Goal: Information Seeking & Learning: Find specific fact

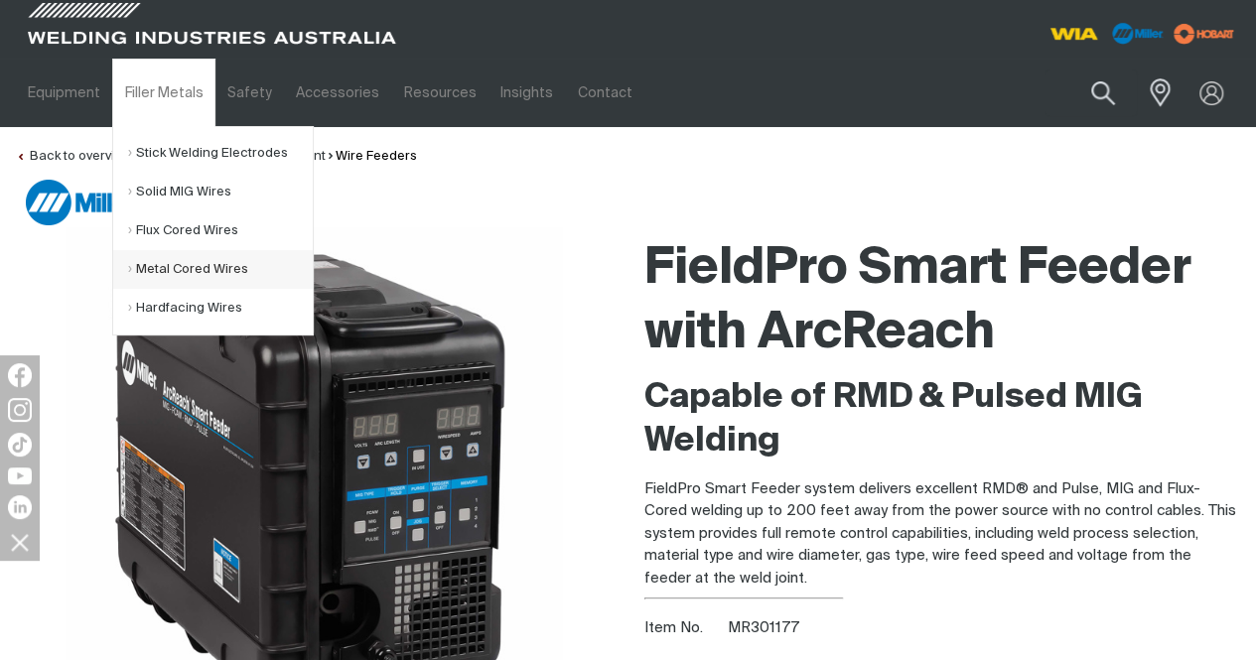
click at [167, 269] on link "Metal Cored Wires" at bounding box center [220, 269] width 185 height 39
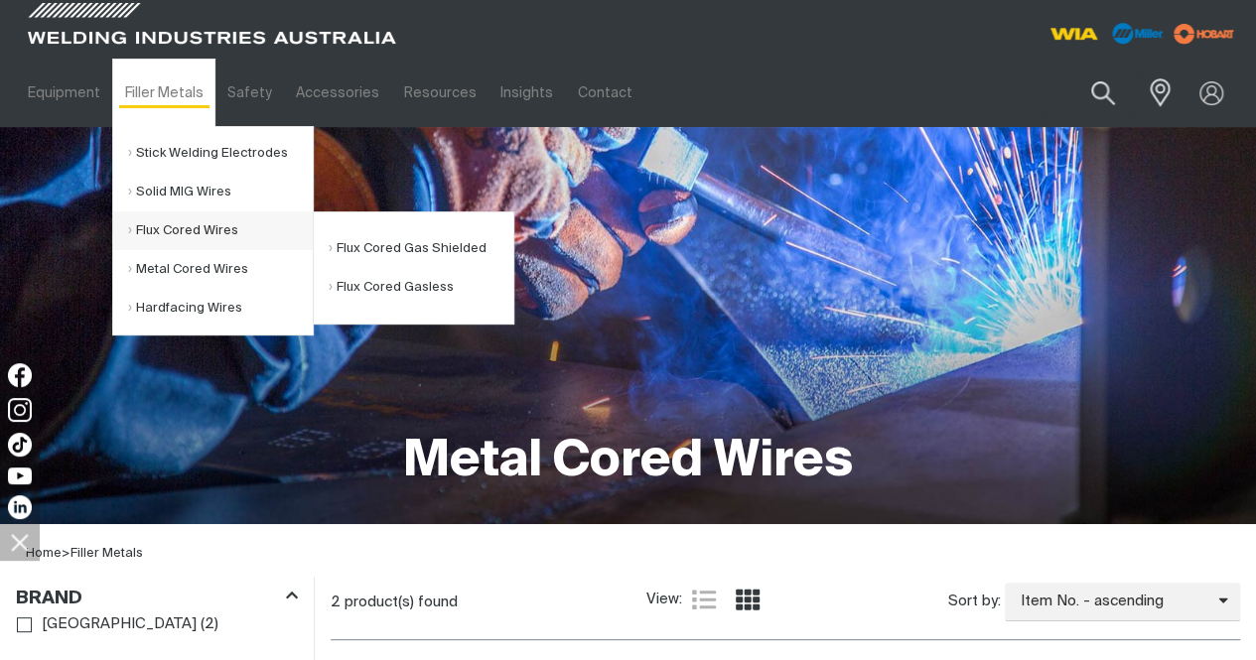
click at [178, 232] on link "Flux Cored Wires" at bounding box center [220, 230] width 185 height 39
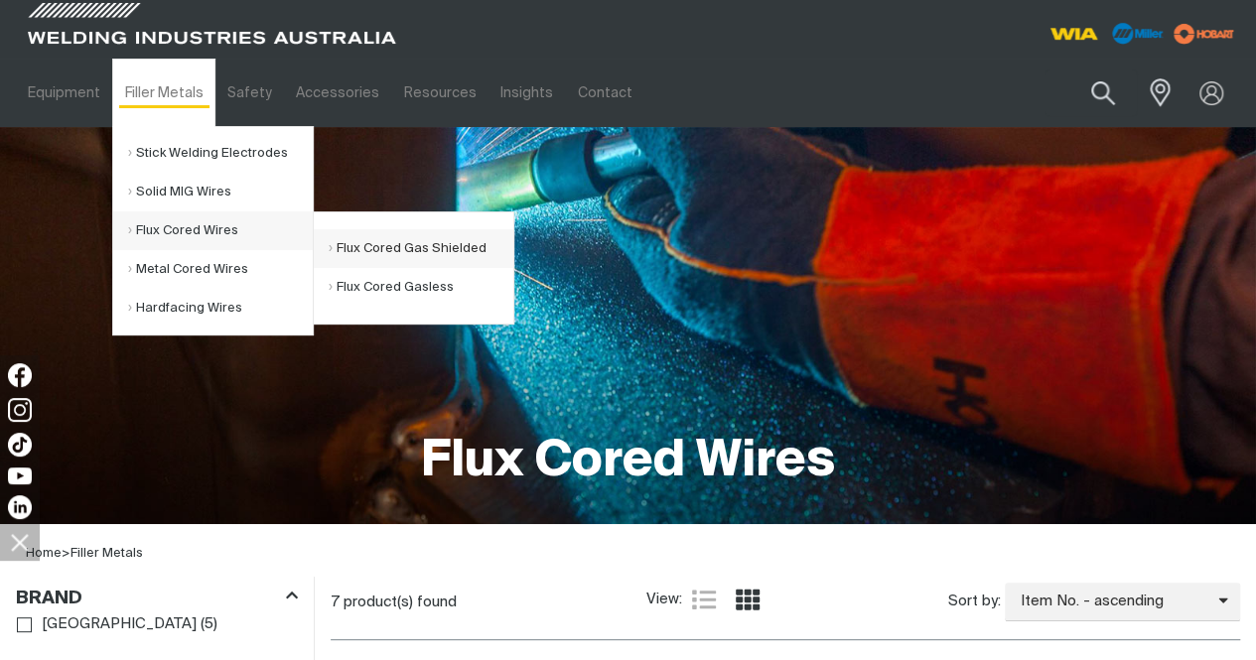
click at [413, 249] on link "Flux Cored Gas Shielded" at bounding box center [421, 248] width 185 height 39
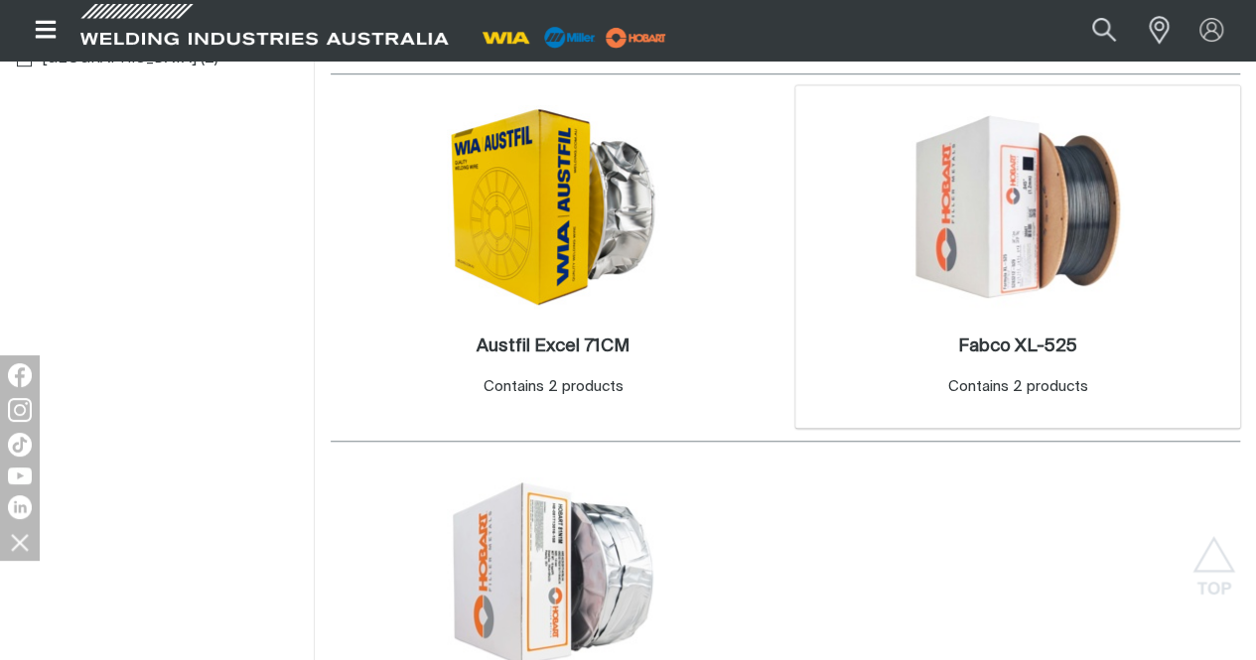
scroll to position [596, 0]
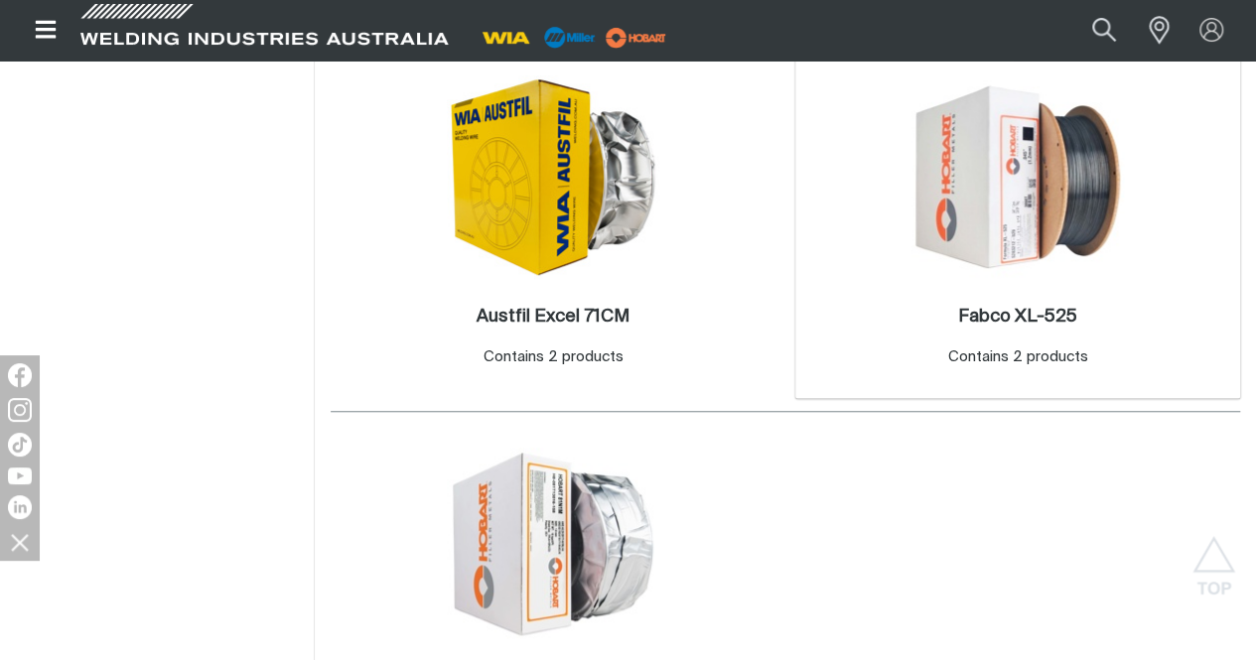
click at [911, 283] on img at bounding box center [1017, 176] width 212 height 212
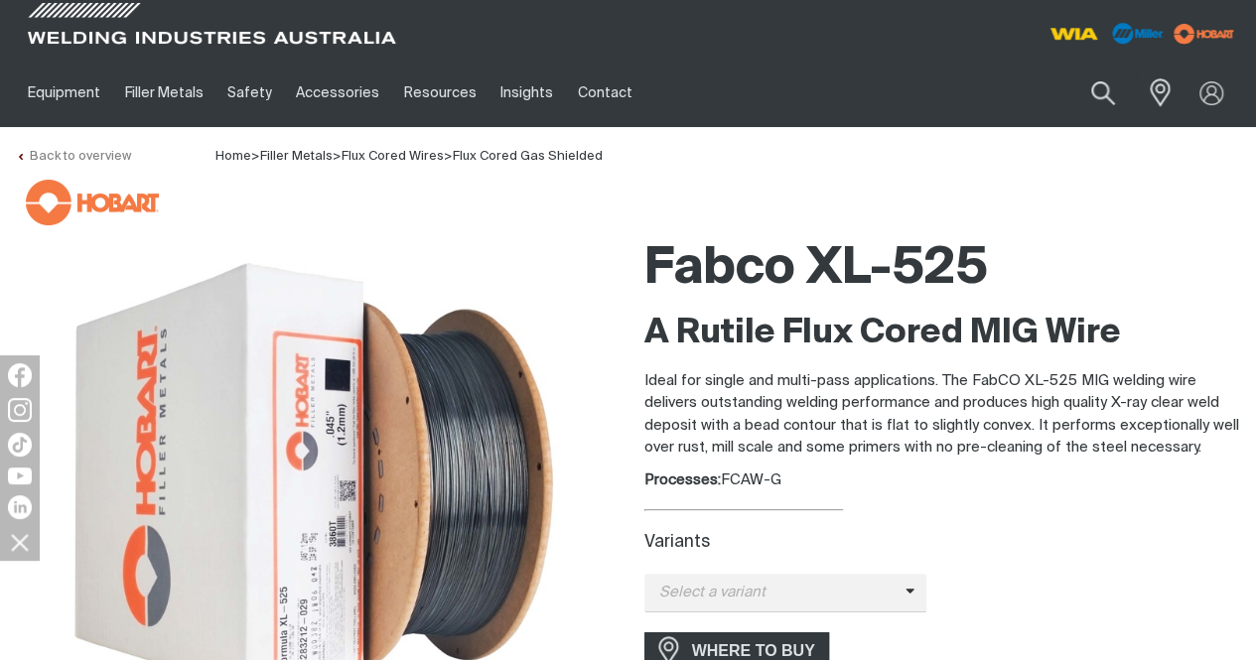
click at [55, 155] on link "Back to overview" at bounding box center [73, 156] width 115 height 13
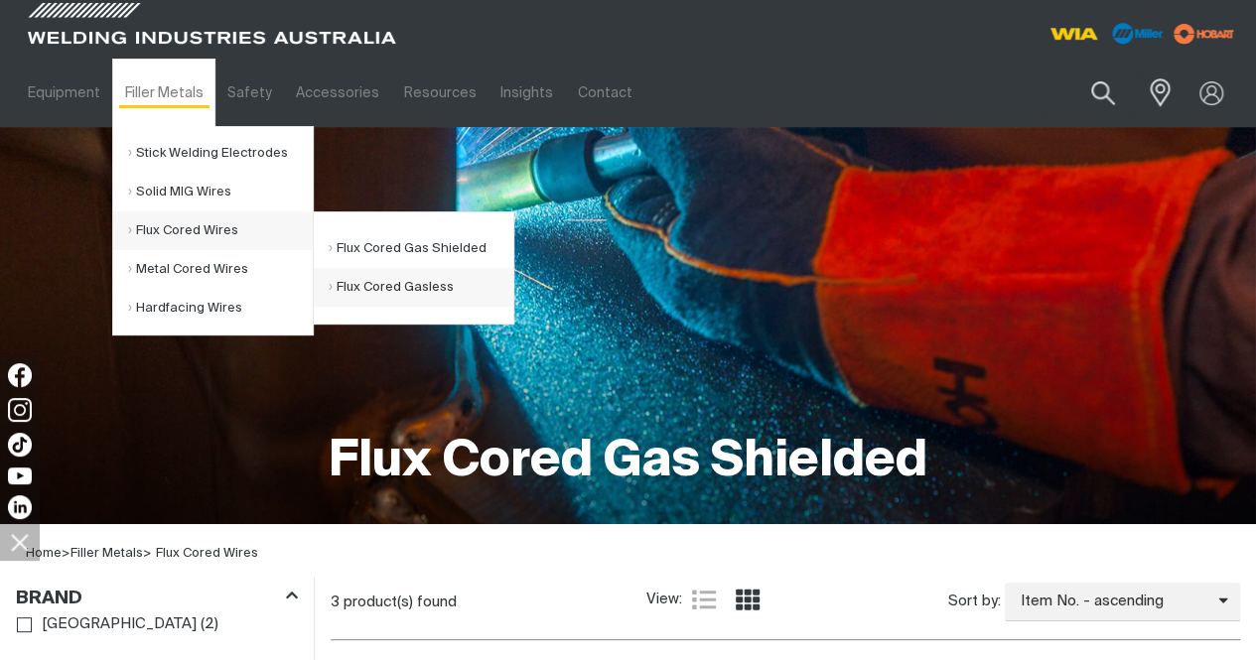
click at [404, 289] on link "Flux Cored Gasless" at bounding box center [421, 287] width 185 height 39
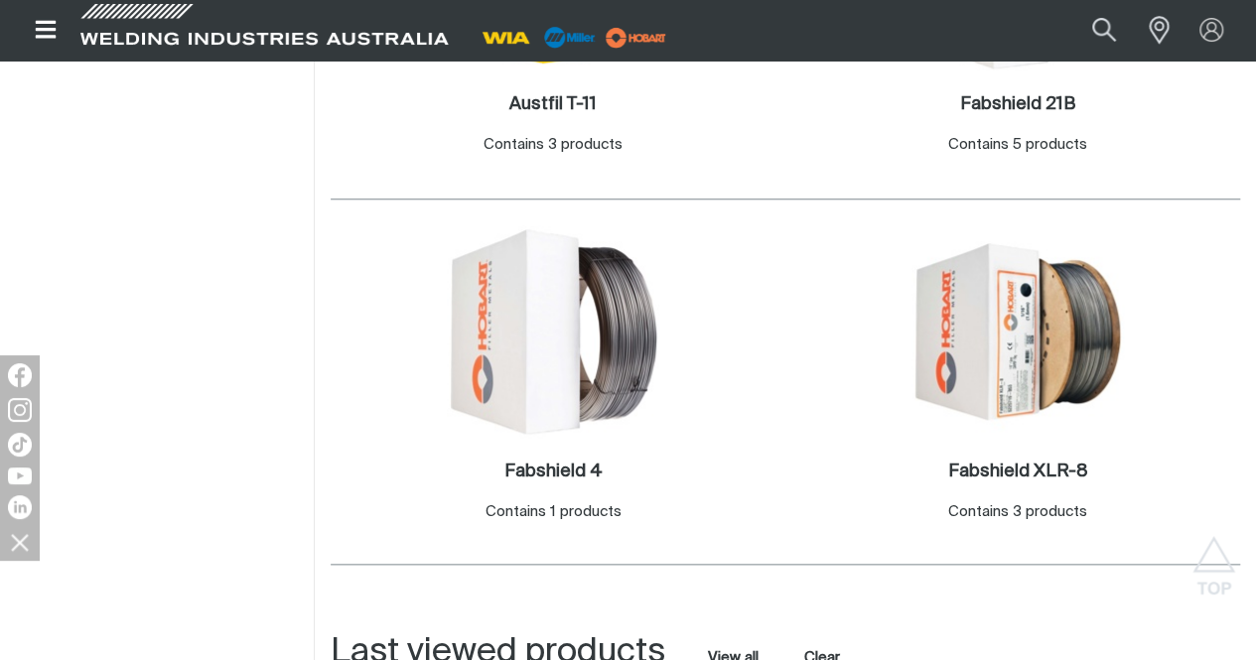
scroll to position [894, 0]
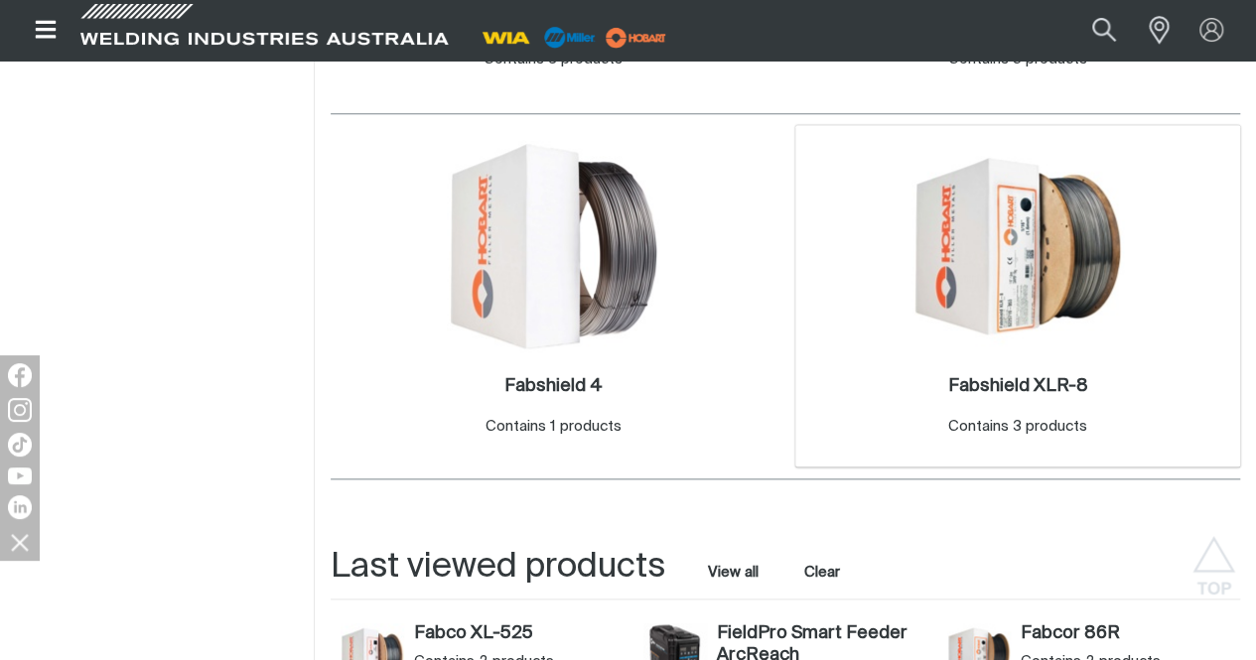
click at [911, 352] on img at bounding box center [1017, 246] width 212 height 212
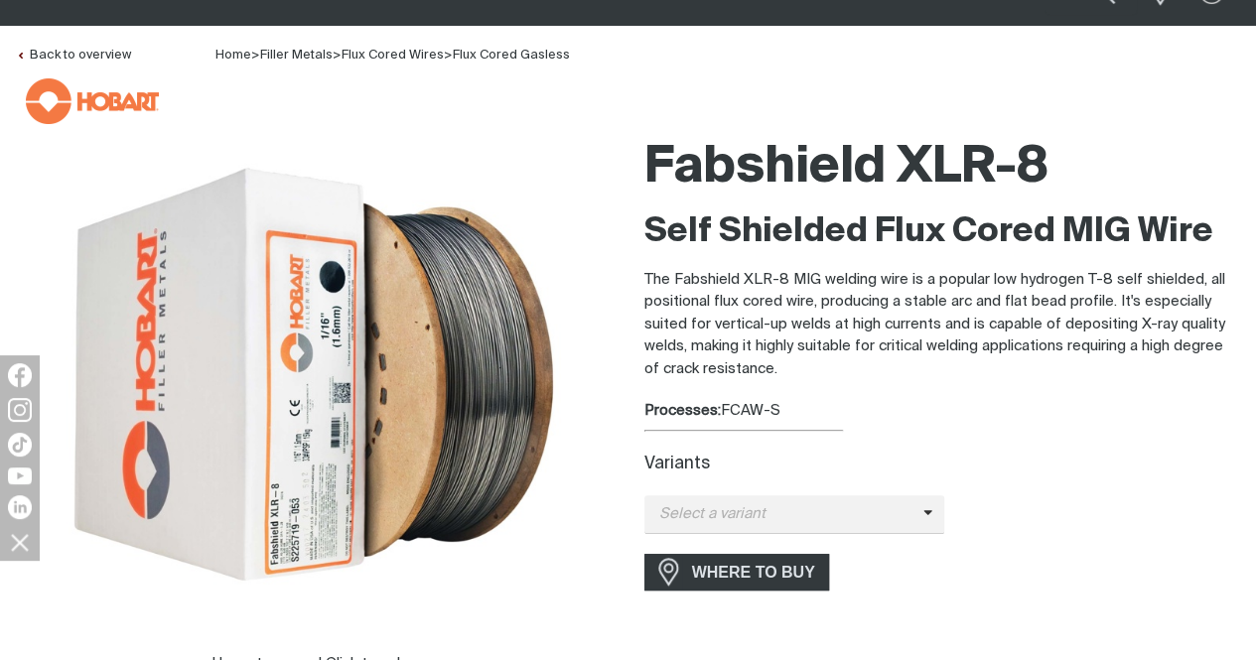
scroll to position [199, 0]
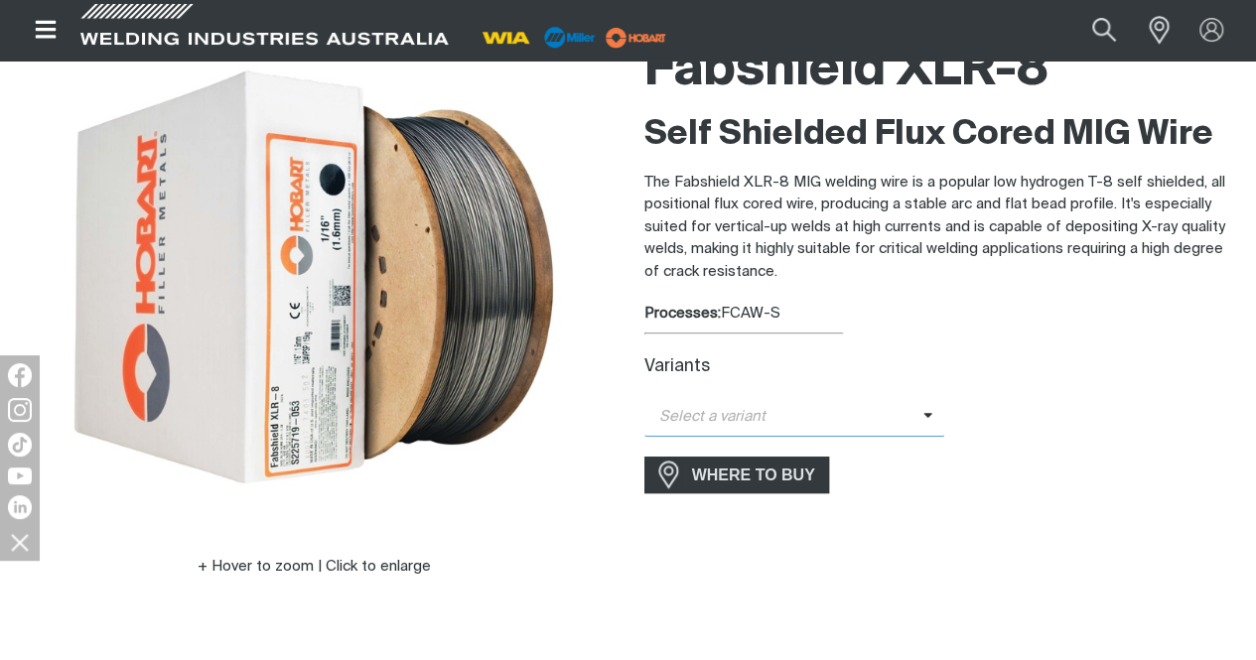
click at [924, 410] on span "Select a variant" at bounding box center [794, 417] width 301 height 39
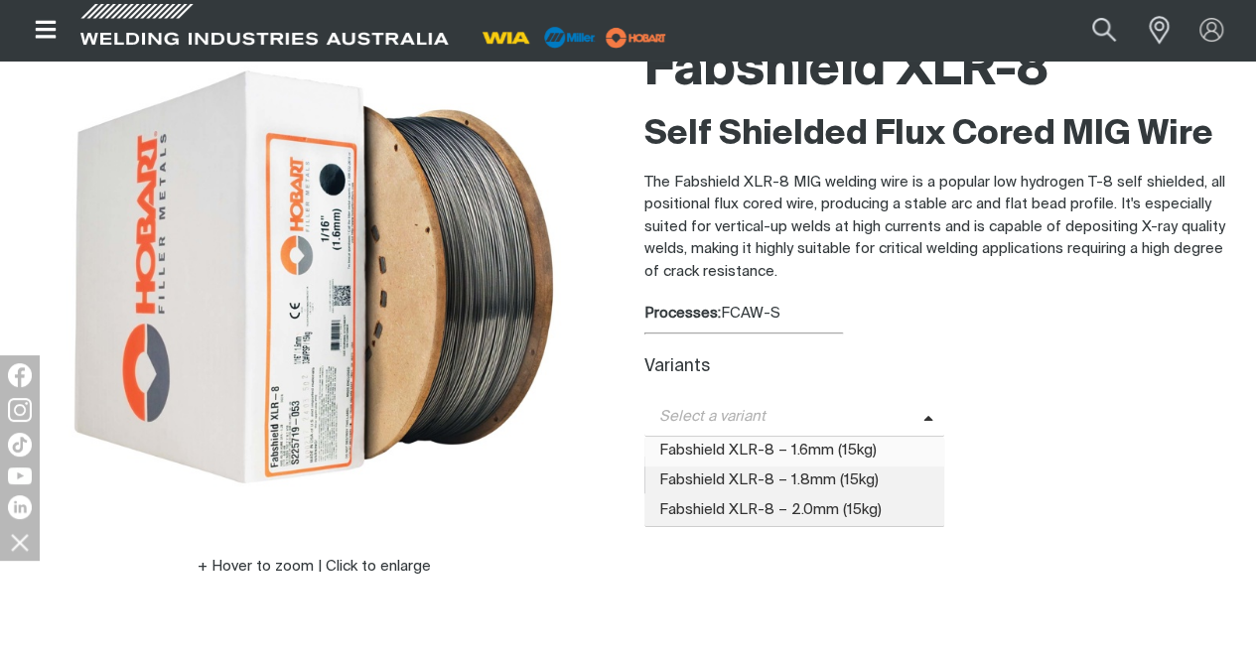
click at [812, 446] on span "Fabshield XLR-8 – 1.6mm (15kg)" at bounding box center [794, 452] width 301 height 30
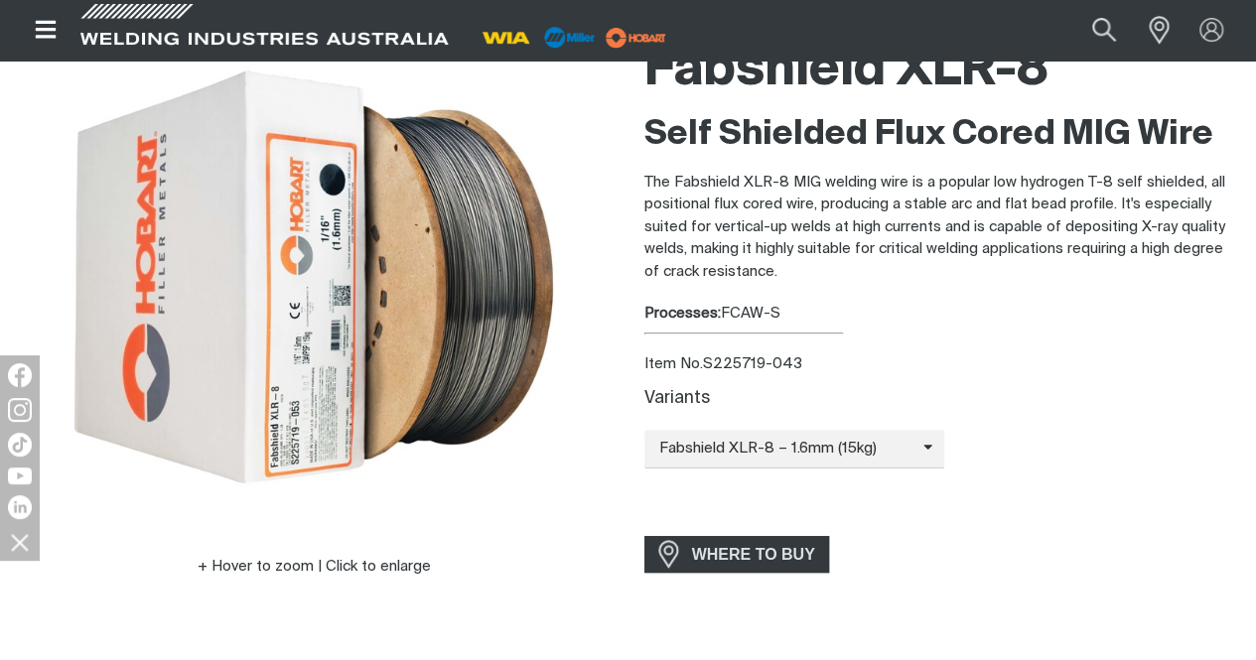
click at [1163, 371] on div "Item No. S225719-043" at bounding box center [942, 364] width 597 height 23
drag, startPoint x: 802, startPoint y: 357, endPoint x: 707, endPoint y: 357, distance: 95.3
click at [707, 357] on div "Item No. S225719-043" at bounding box center [942, 364] width 597 height 23
copy div "S225719-043"
